Goal: Information Seeking & Learning: Learn about a topic

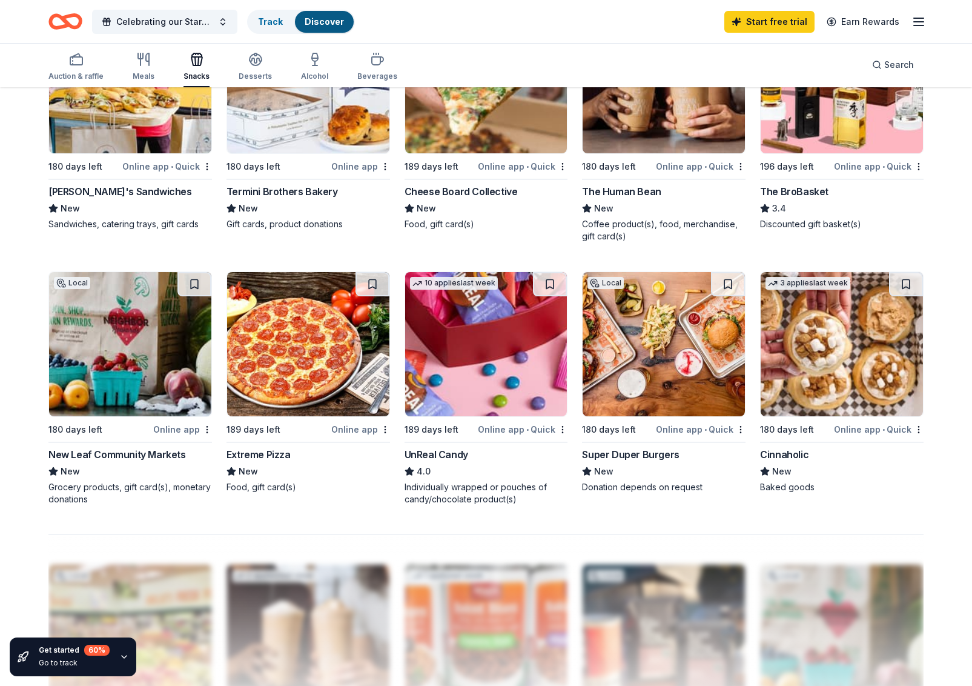
scroll to position [612, 0]
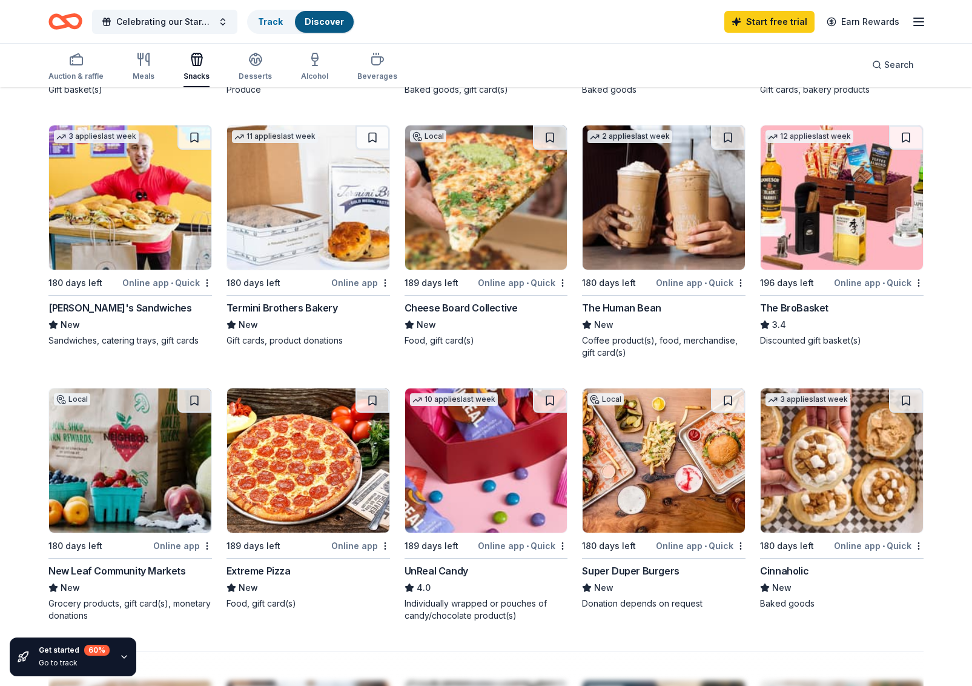
click at [129, 203] on img at bounding box center [130, 197] width 162 height 144
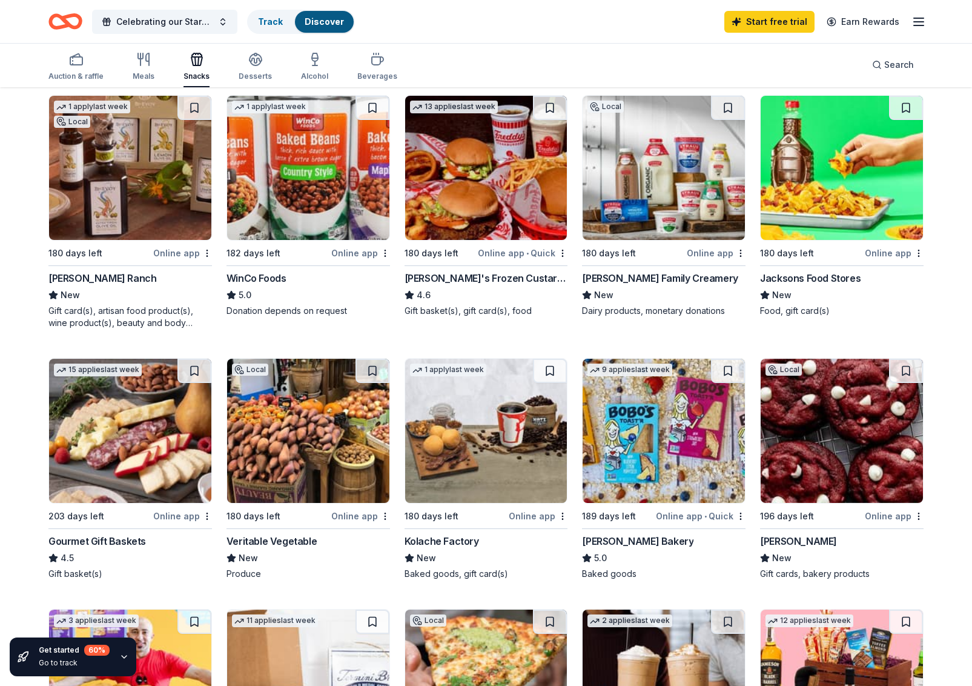
scroll to position [99, 0]
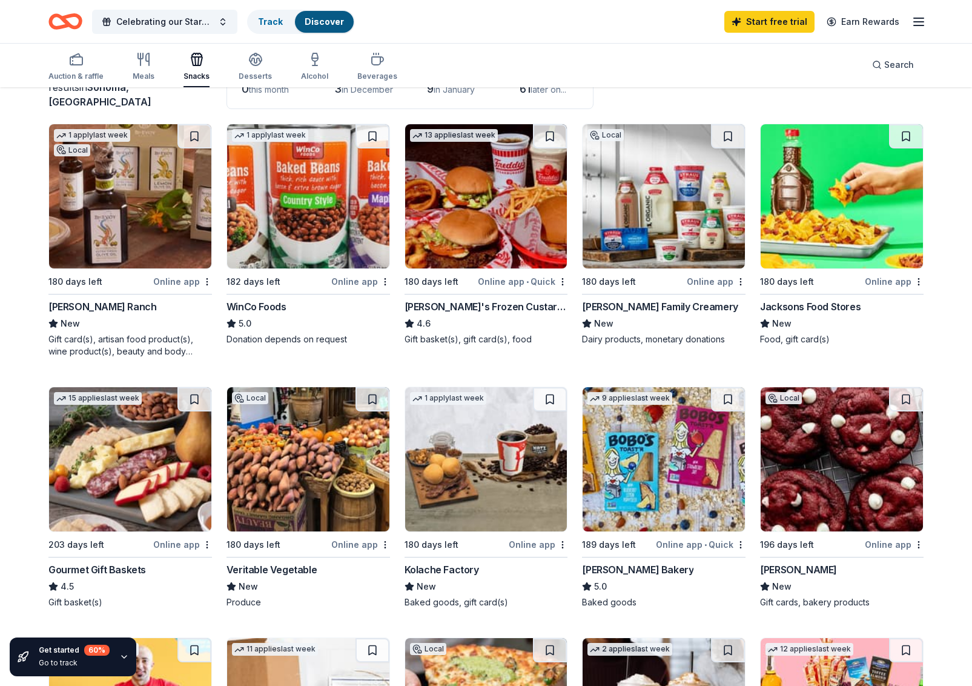
click at [140, 276] on div "180 days left" at bounding box center [99, 281] width 102 height 15
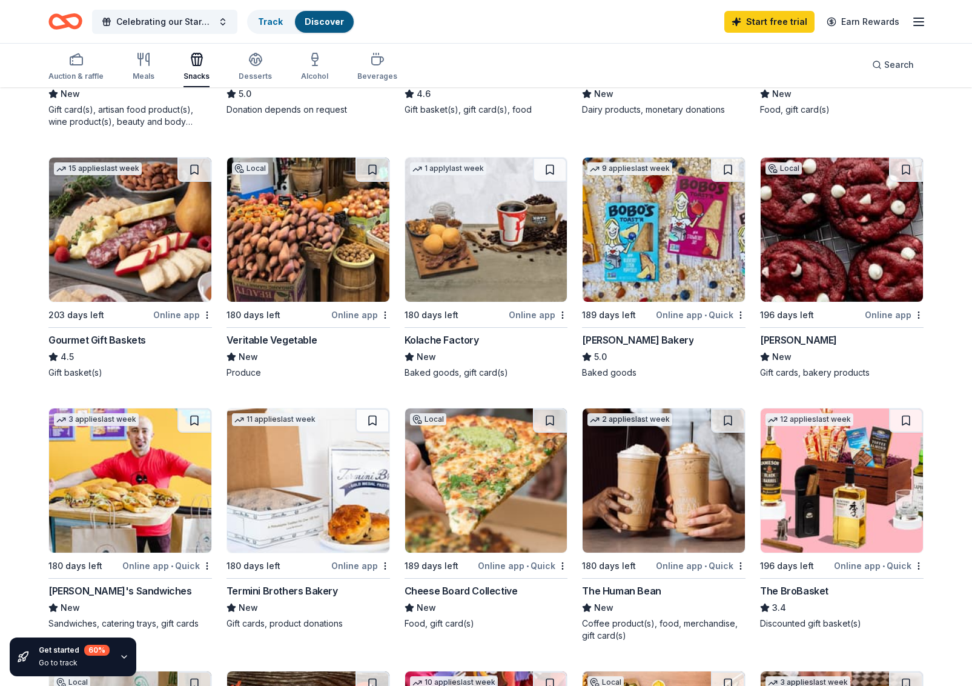
scroll to position [206, 0]
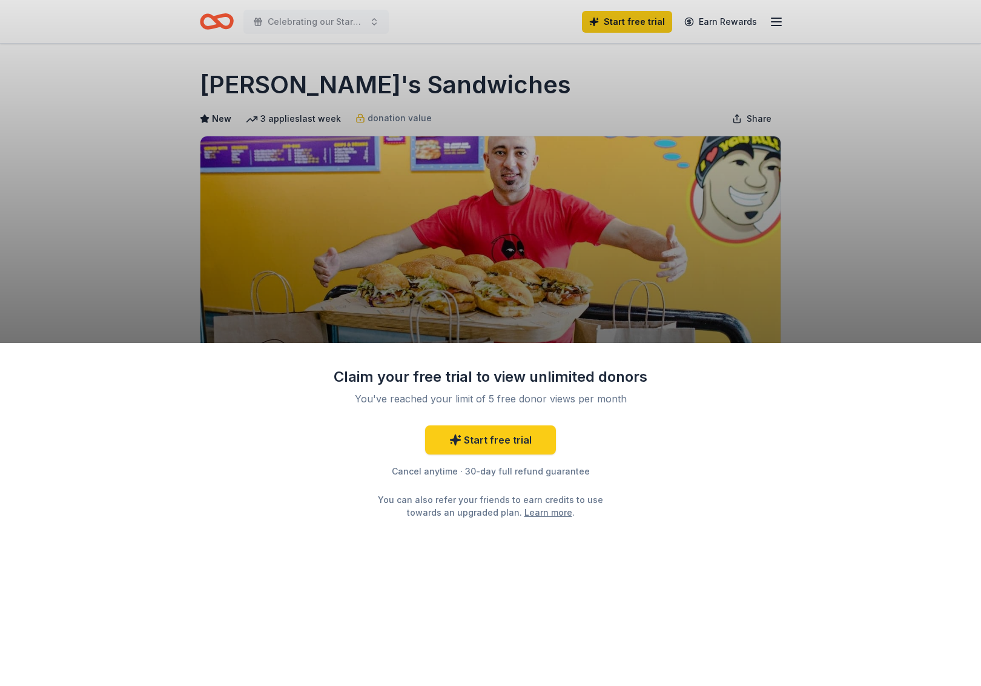
click at [901, 262] on div "Claim your free trial to view unlimited donors You've reached your limit of 5 f…" at bounding box center [490, 343] width 981 height 686
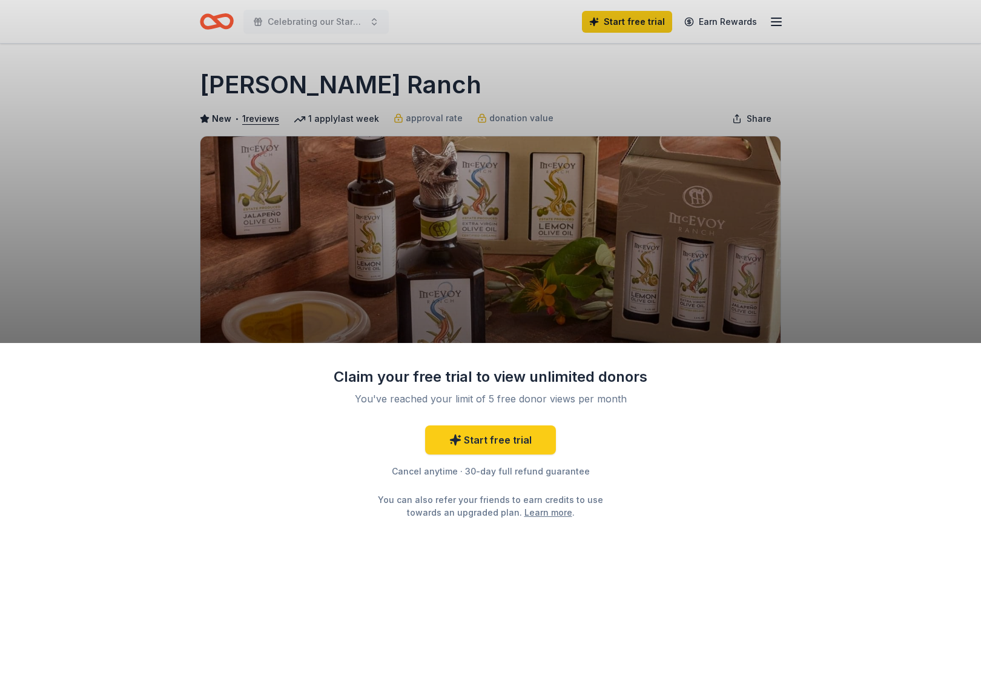
click at [866, 2] on div "Claim your free trial to view unlimited donors You've reached your limit of 5 f…" at bounding box center [490, 343] width 981 height 686
